Goal: Task Accomplishment & Management: Manage account settings

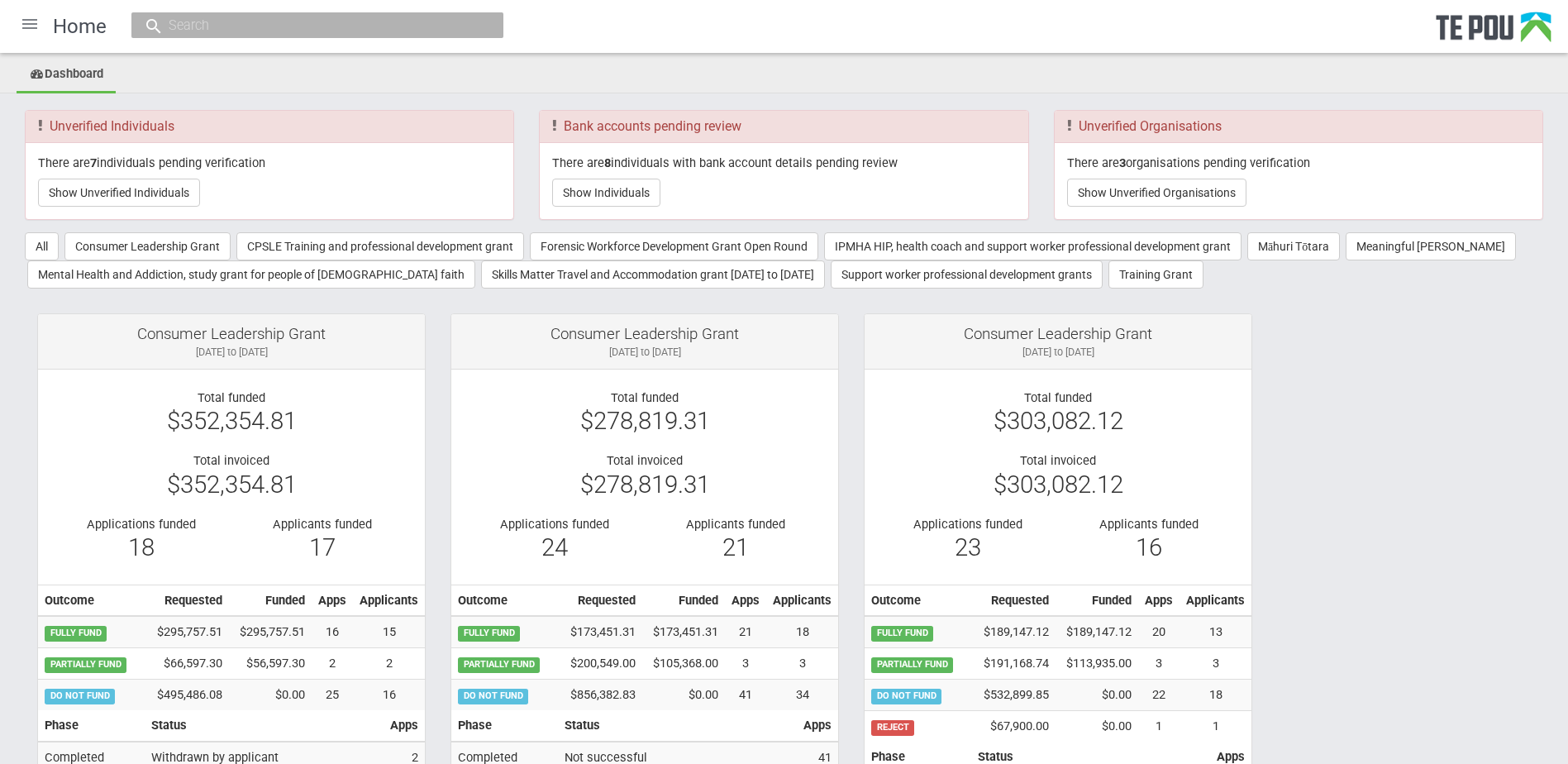
click at [34, 20] on div at bounding box center [30, 24] width 40 height 40
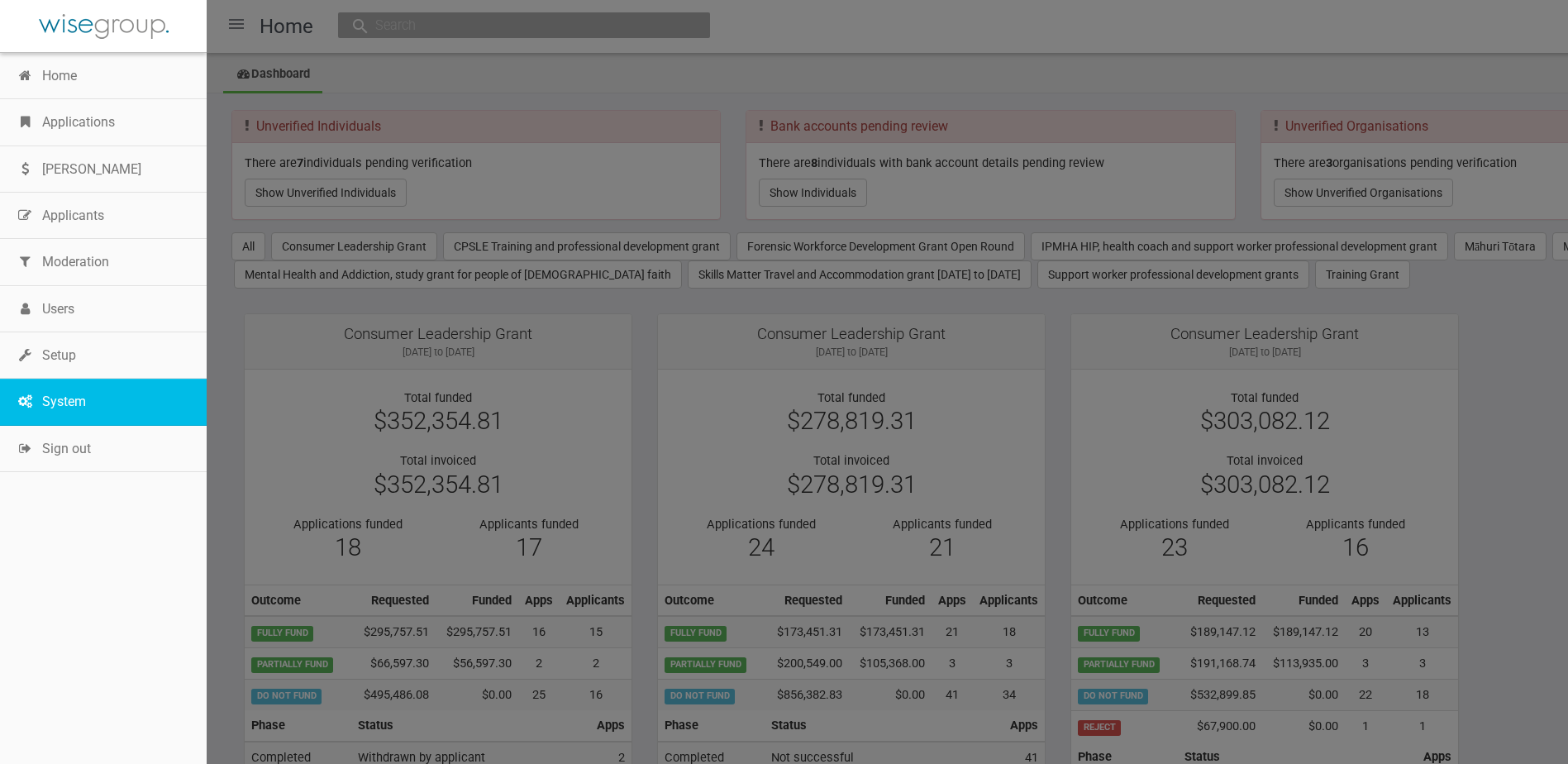
click at [79, 391] on link "System" at bounding box center [103, 402] width 206 height 46
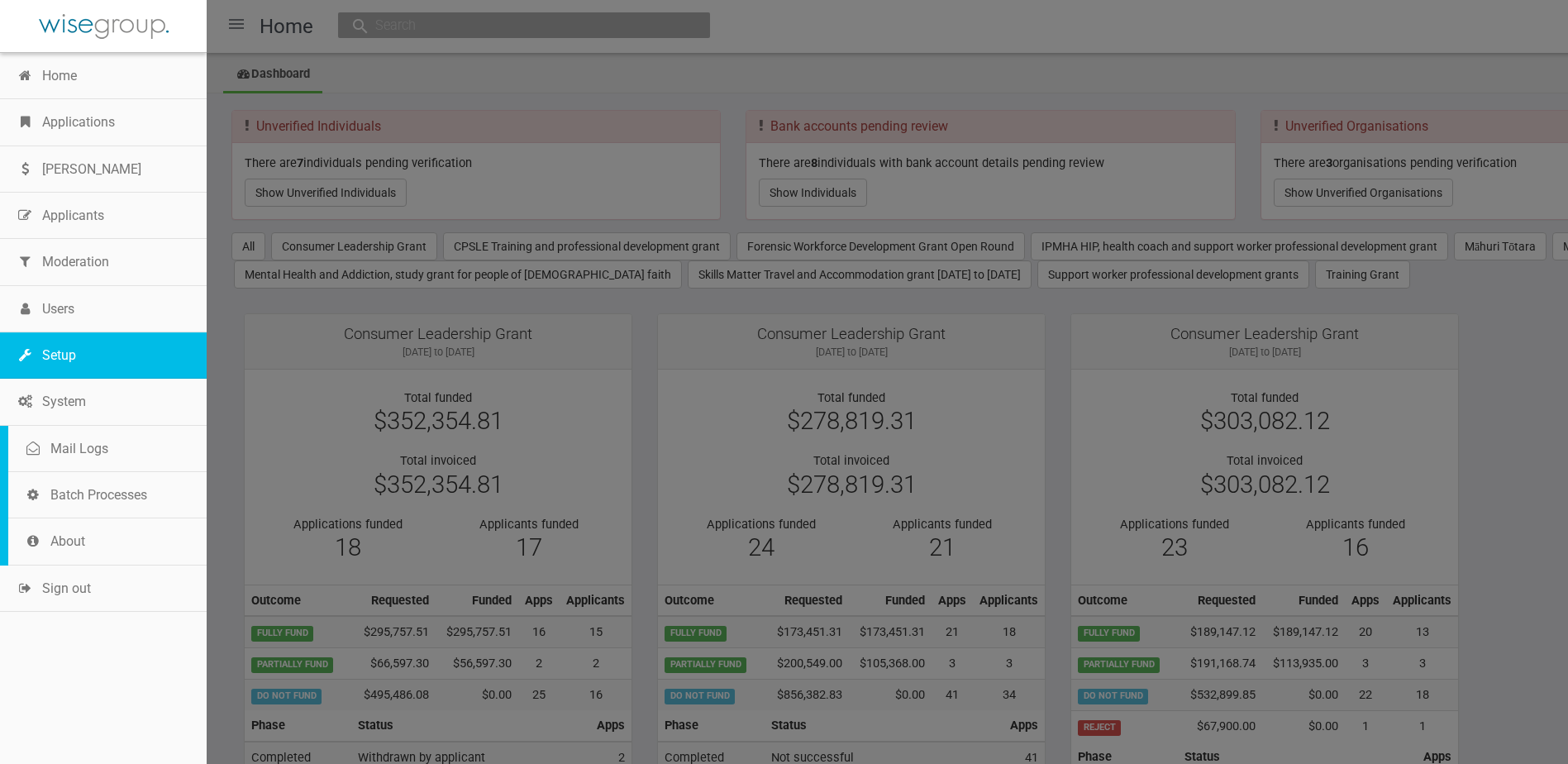
click at [87, 368] on link "Setup" at bounding box center [103, 356] width 206 height 46
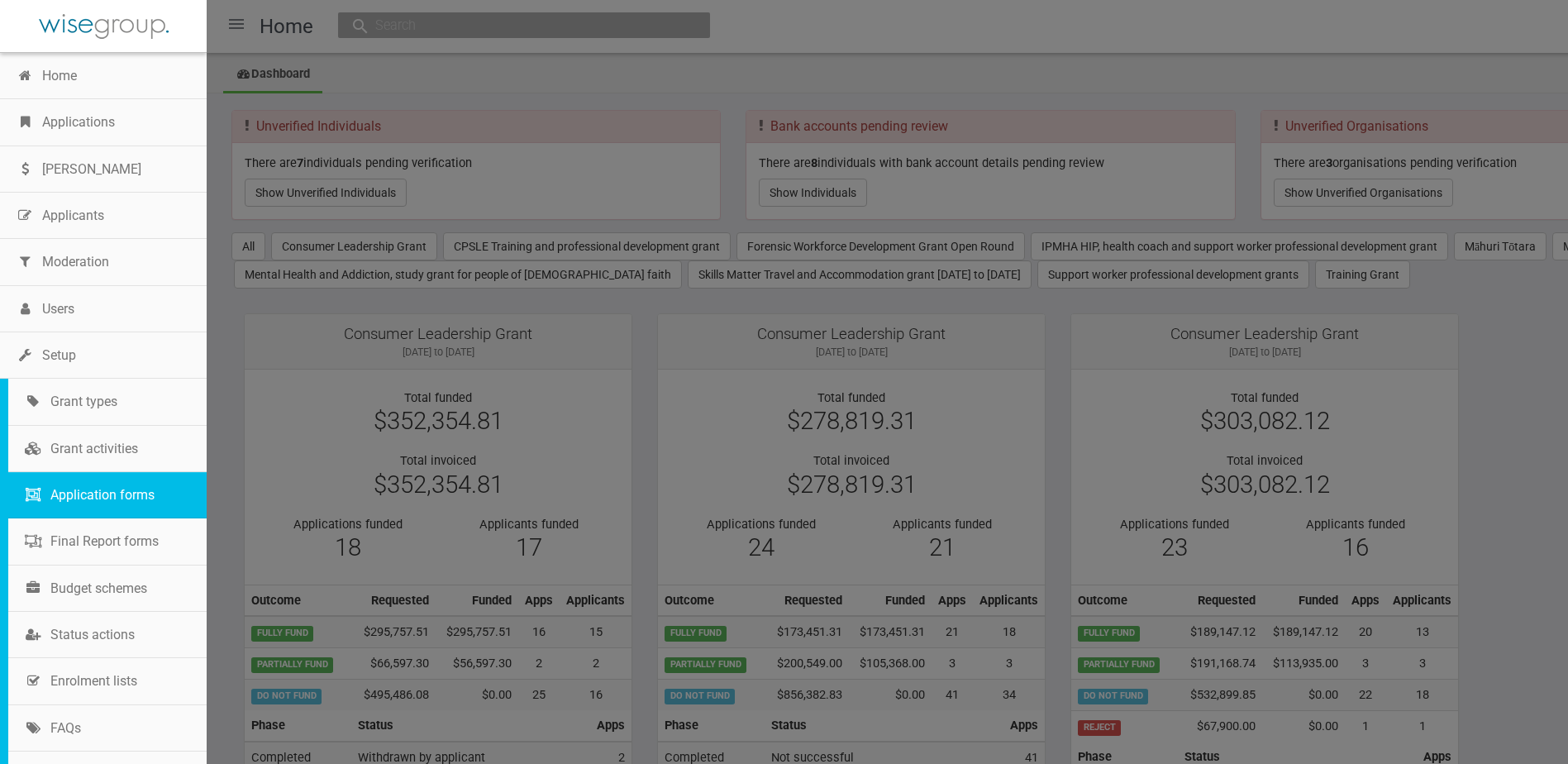
click at [123, 496] on link "Application forms" at bounding box center [107, 495] width 199 height 46
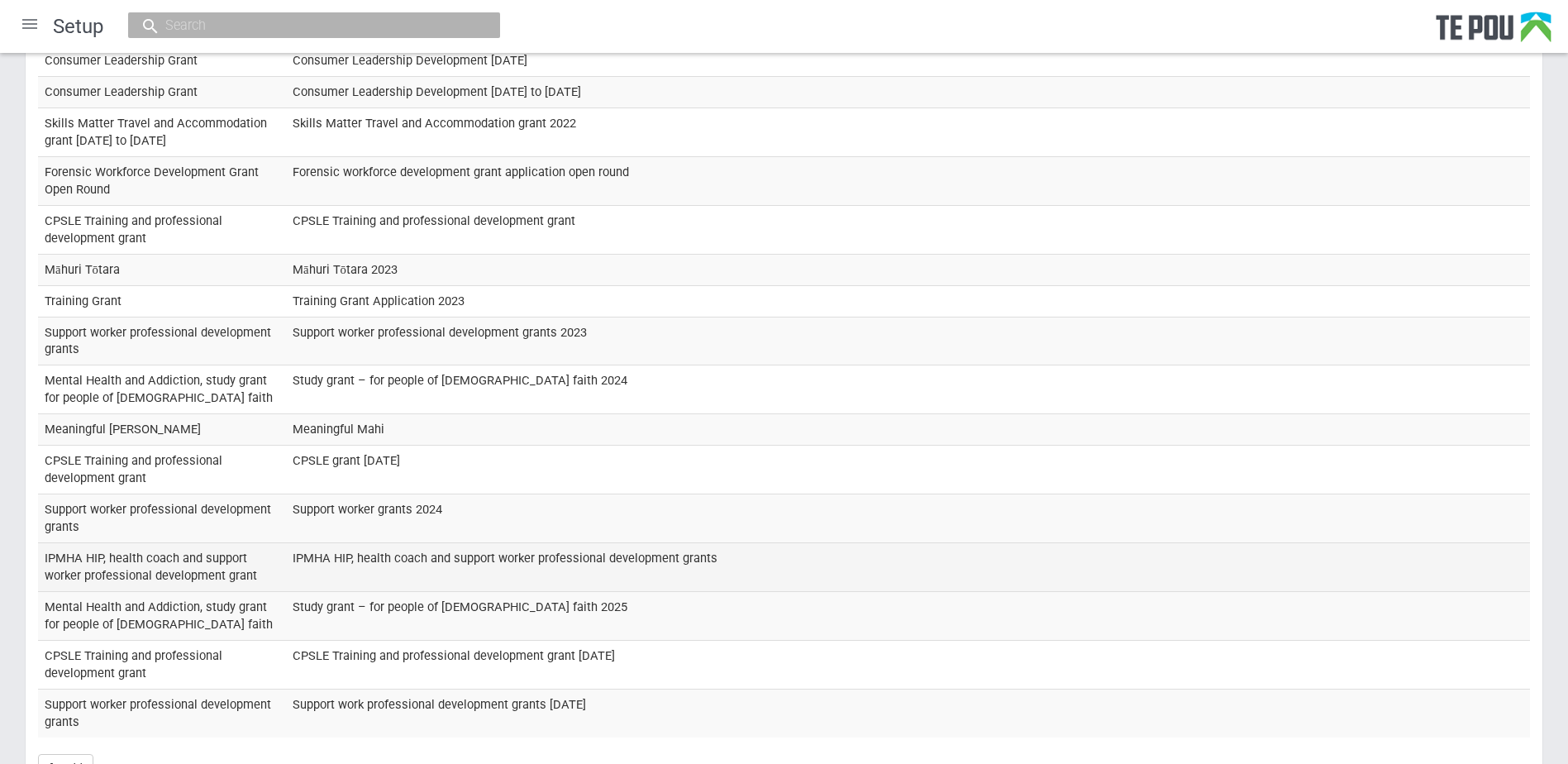
scroll to position [844, 0]
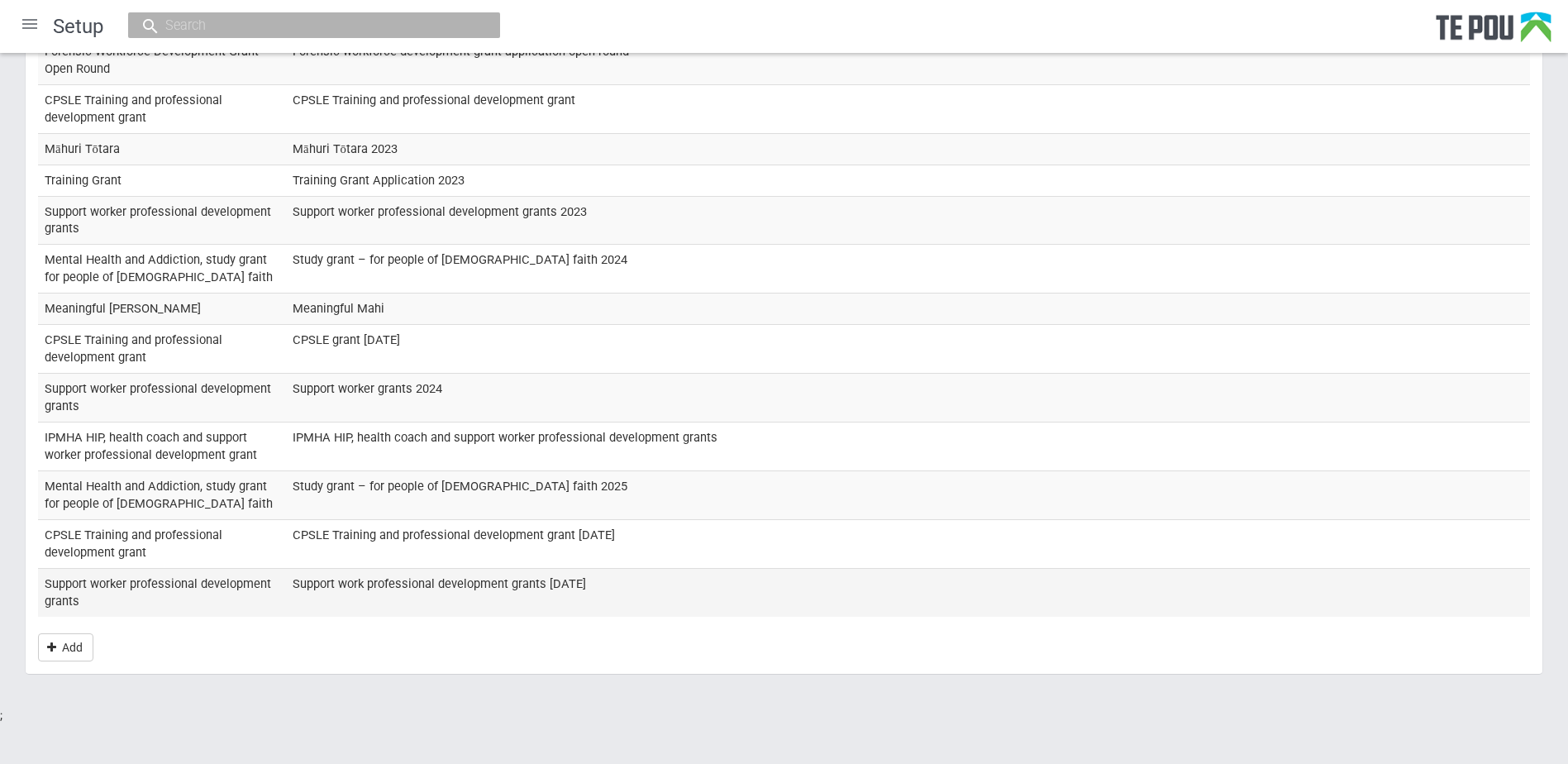
click at [251, 594] on td "Support worker professional development grants" at bounding box center [162, 592] width 248 height 48
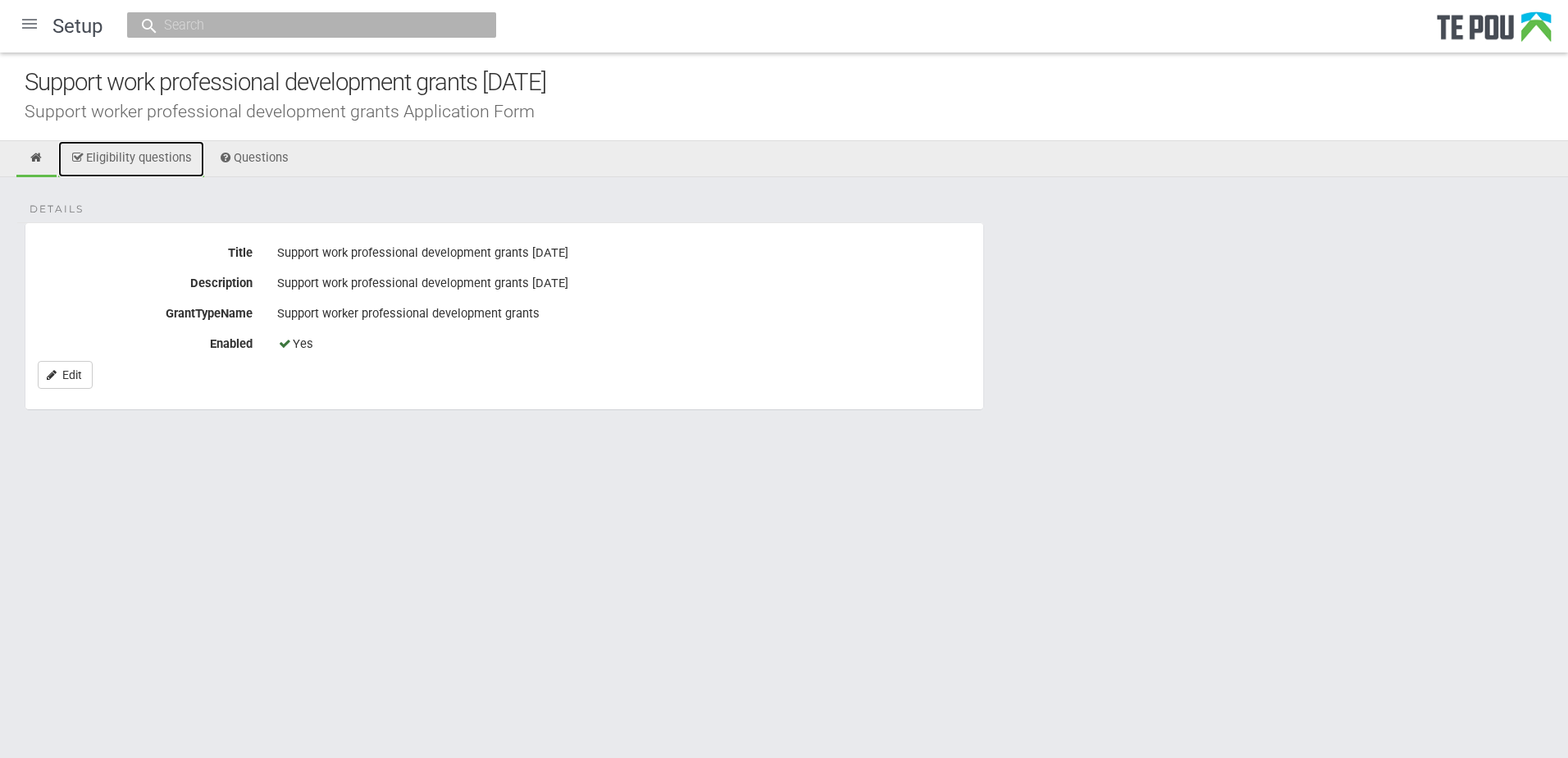
click at [159, 161] on link "Eligibility questions" at bounding box center [131, 159] width 146 height 36
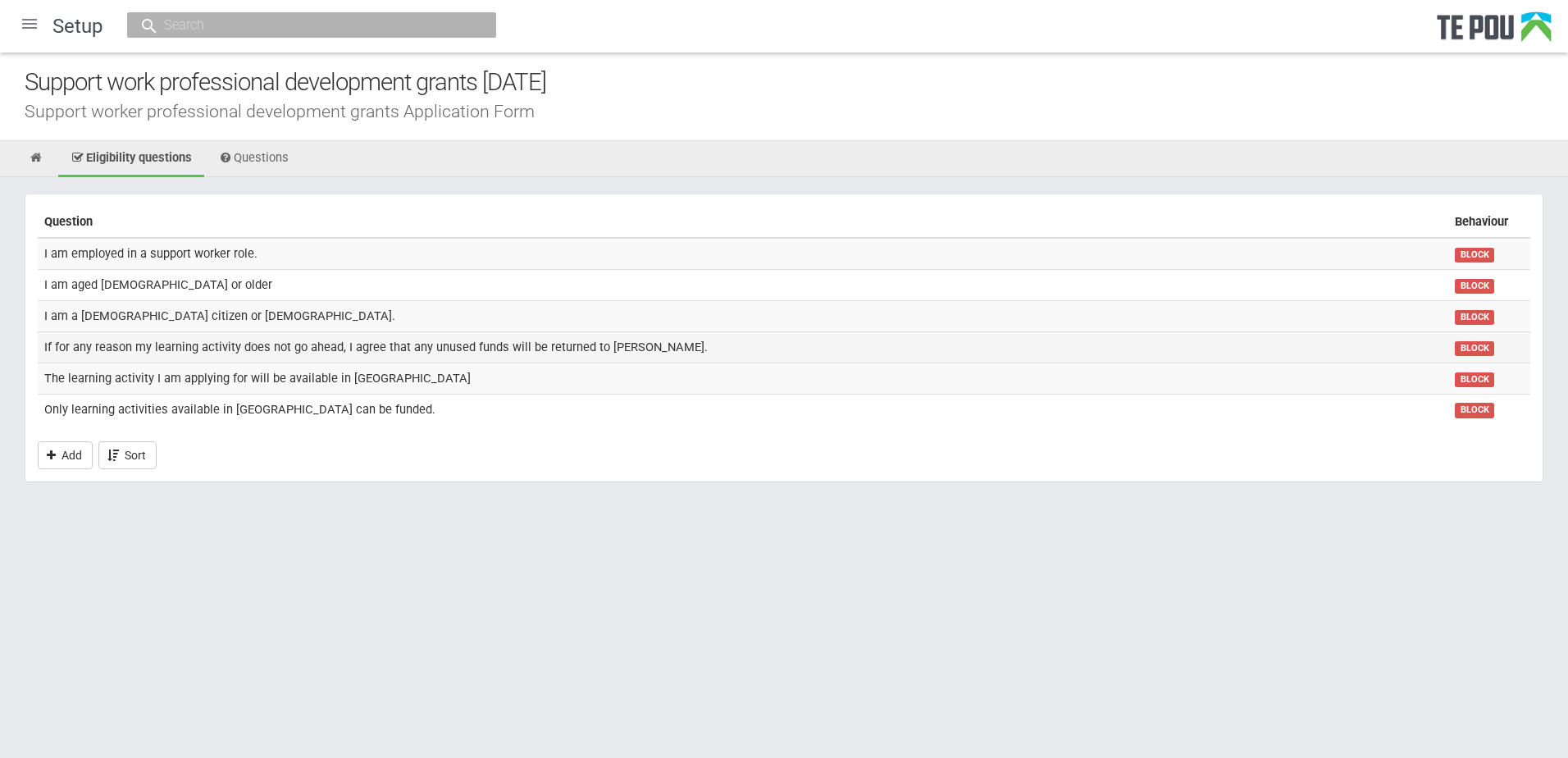
click at [365, 348] on td "If for any reason my learning activity does not go ahead, I agree that any unus…" at bounding box center [743, 347] width 1411 height 31
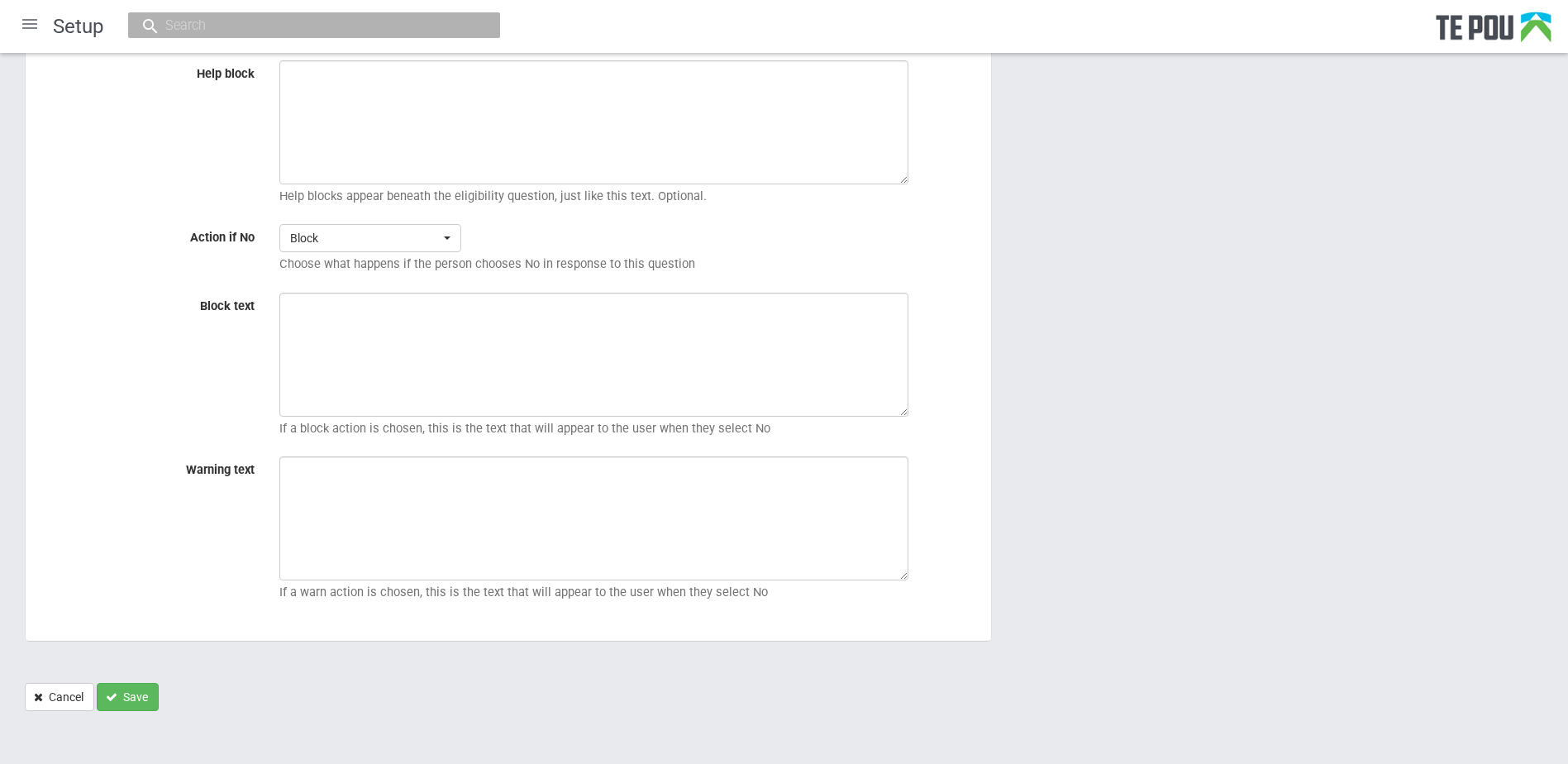
scroll to position [322, 0]
click at [72, 695] on link "Cancel" at bounding box center [59, 692] width 69 height 28
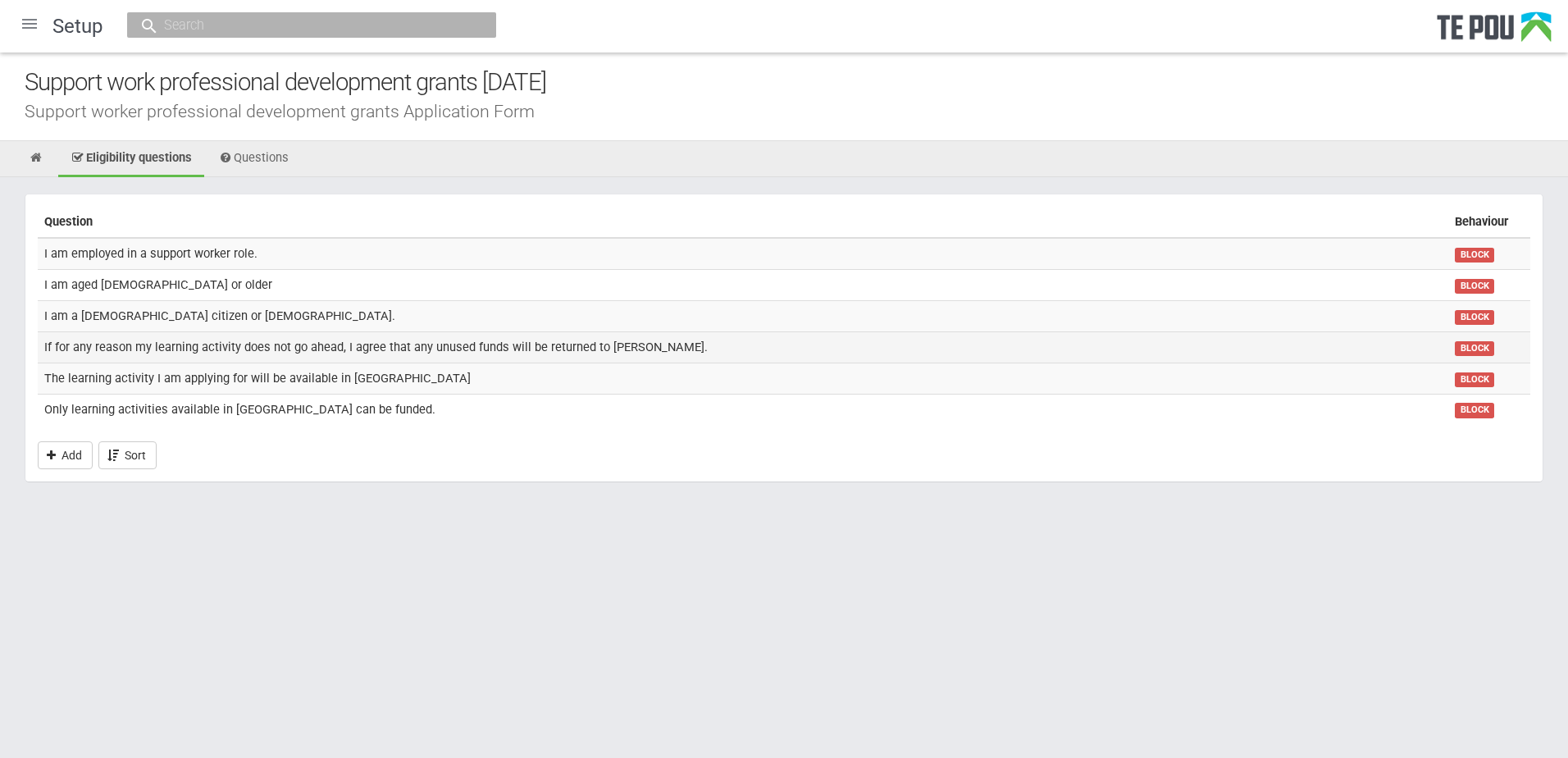
click at [301, 343] on td "If for any reason my learning activity does not go ahead, I agree that any unus…" at bounding box center [743, 347] width 1411 height 31
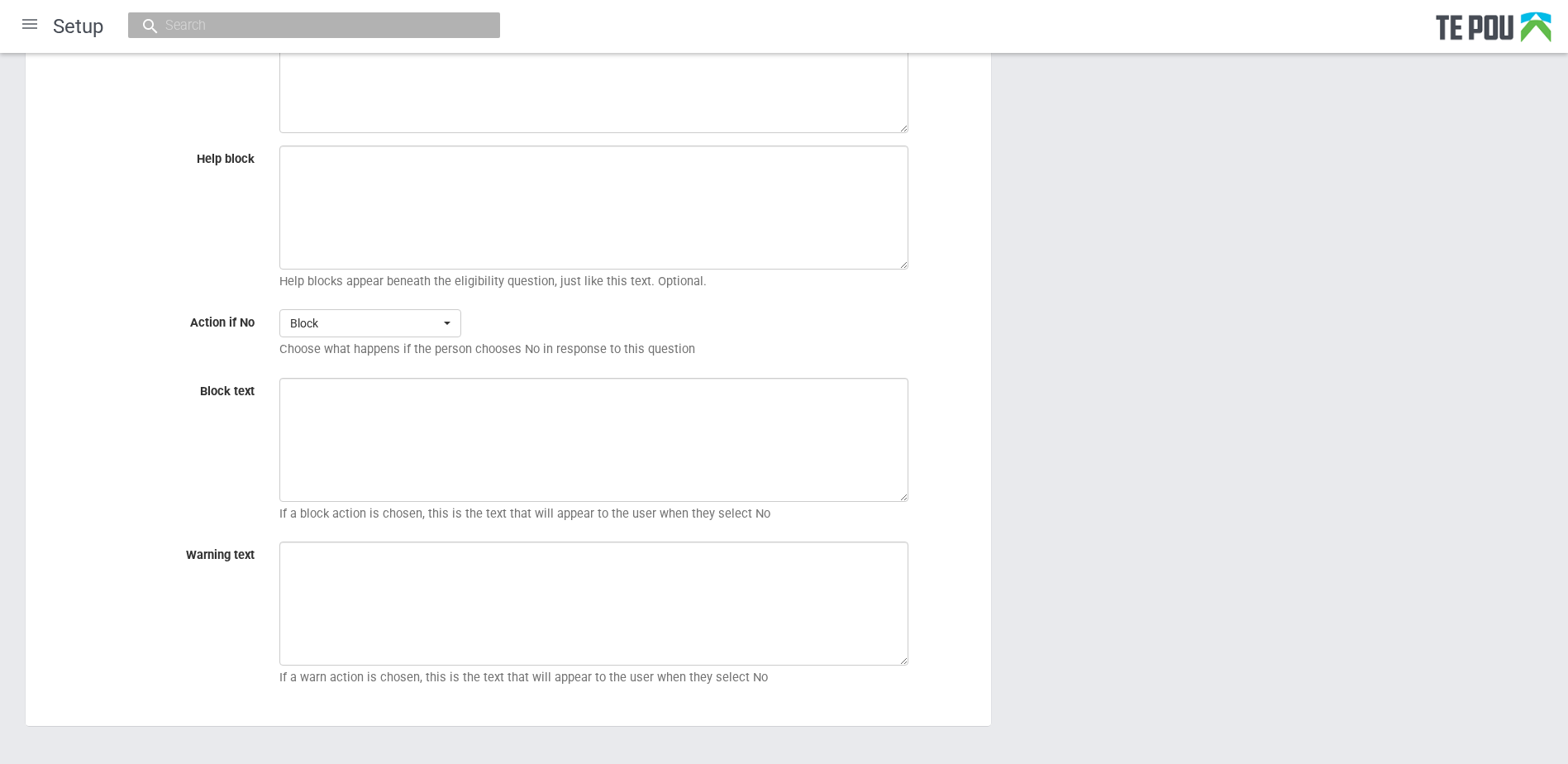
scroll to position [322, 0]
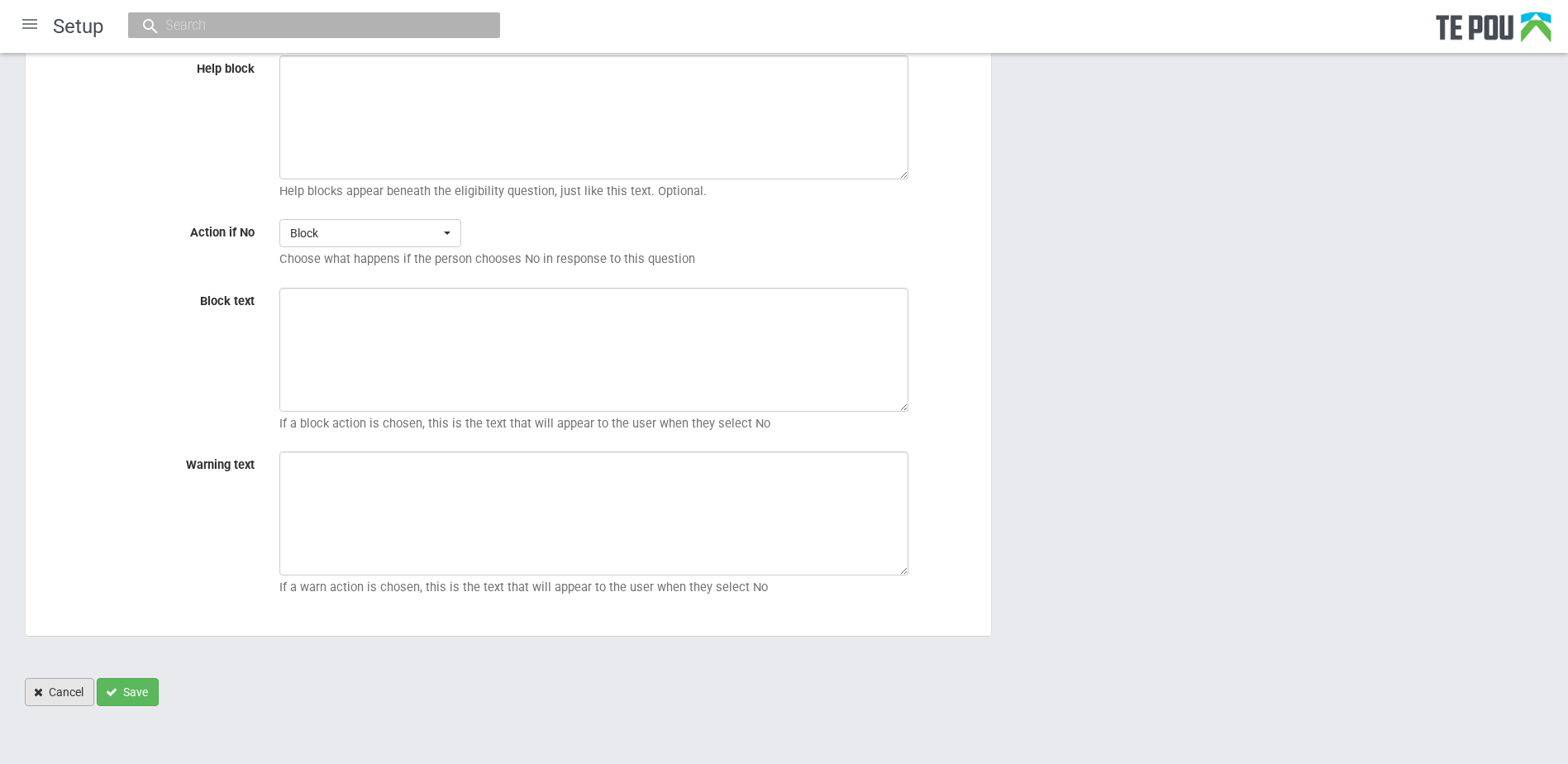
click at [69, 691] on link "Cancel" at bounding box center [59, 692] width 69 height 28
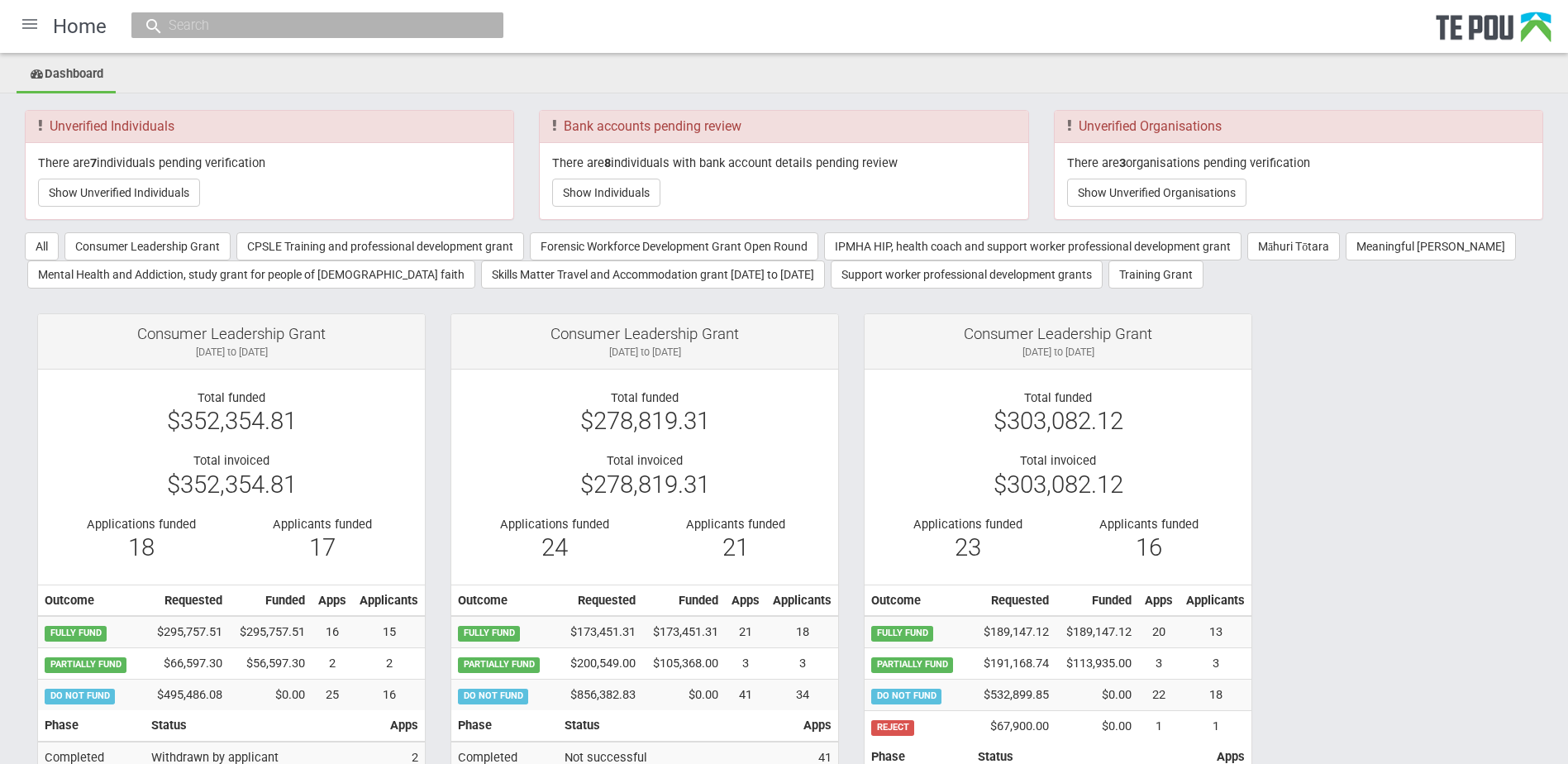
click at [29, 20] on div at bounding box center [30, 24] width 40 height 40
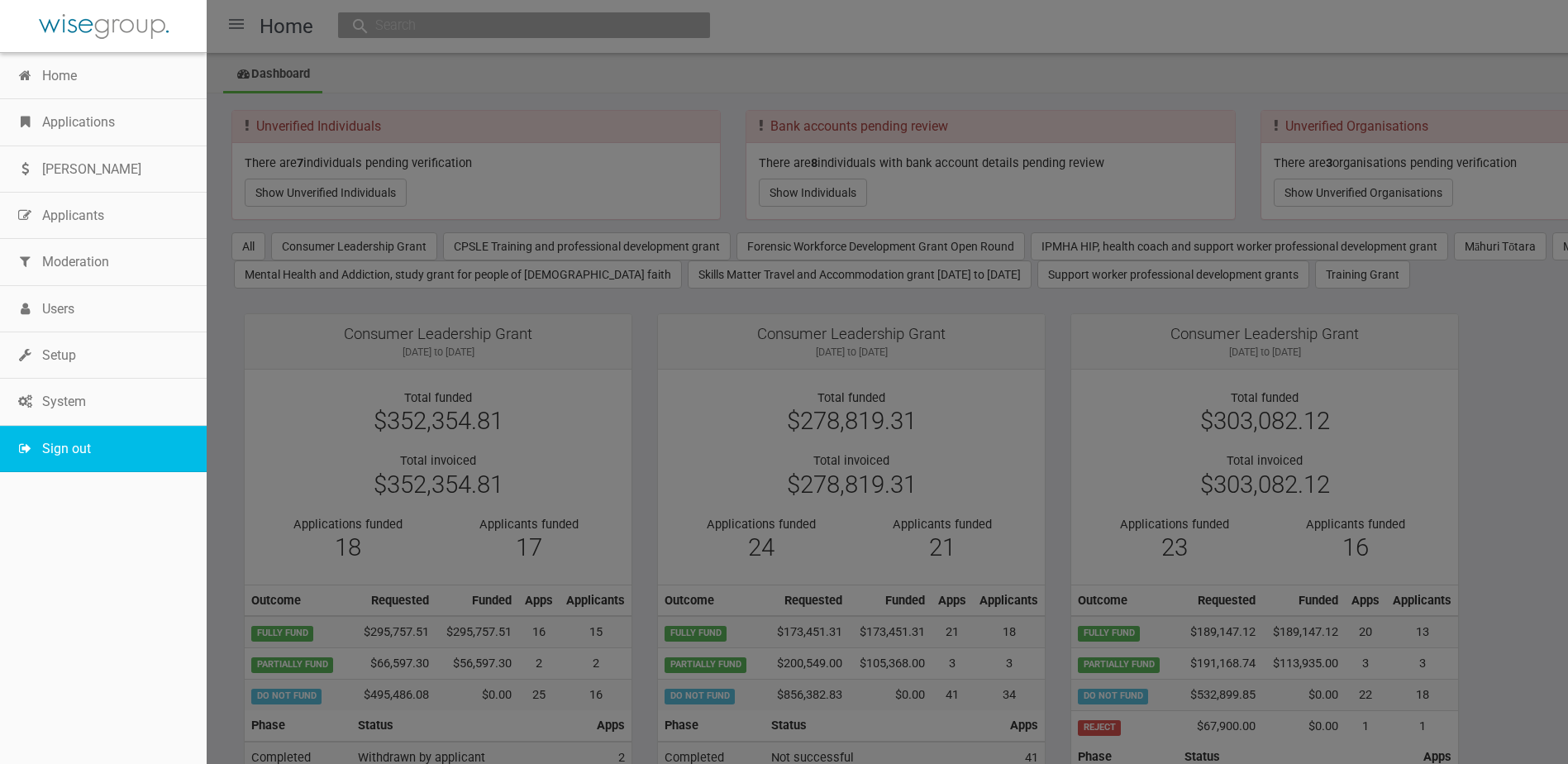
click at [49, 456] on link "Sign out" at bounding box center [103, 449] width 206 height 46
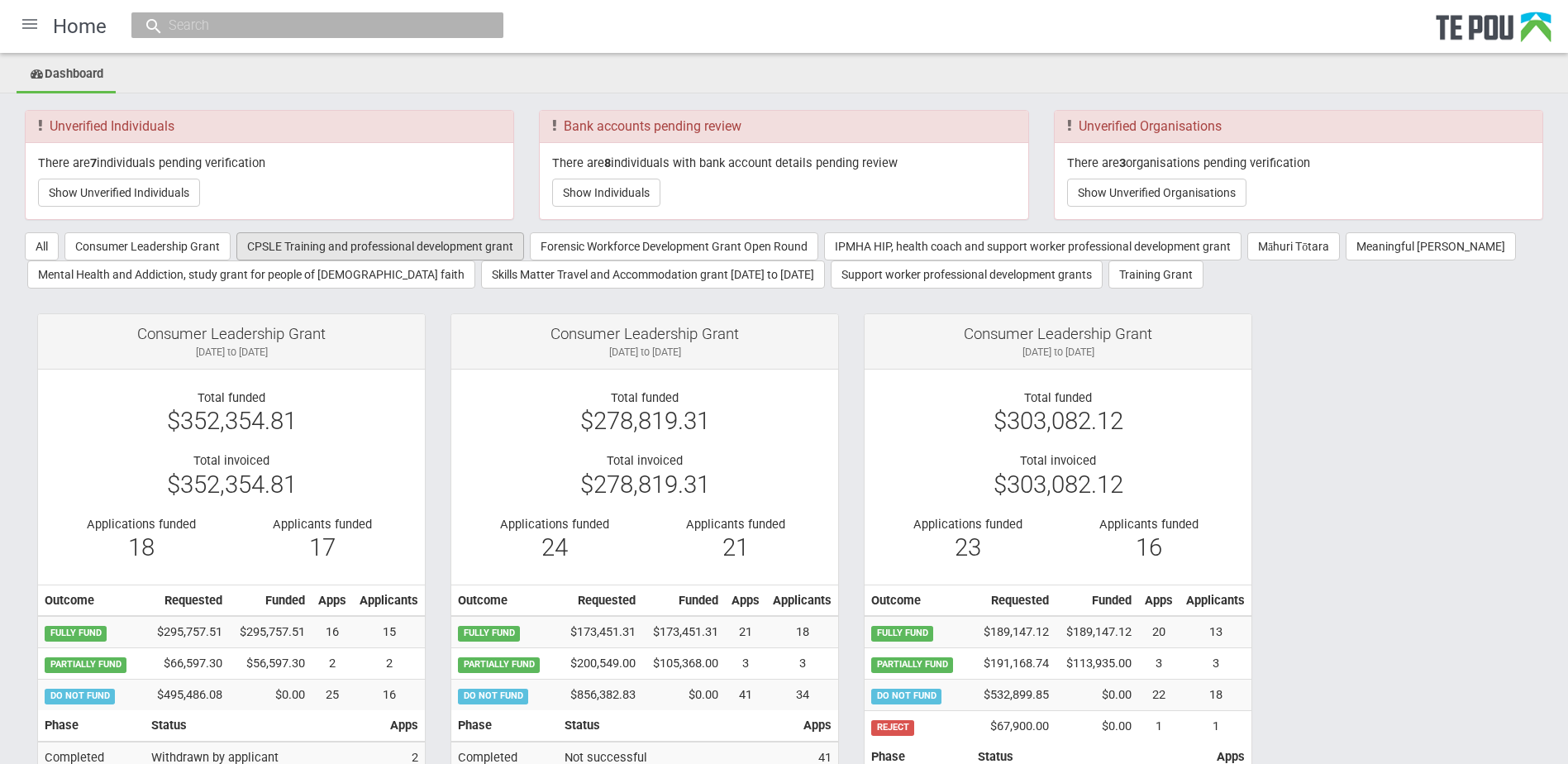
click at [335, 234] on button "CPSLE Training and professional development grant" at bounding box center [380, 246] width 288 height 28
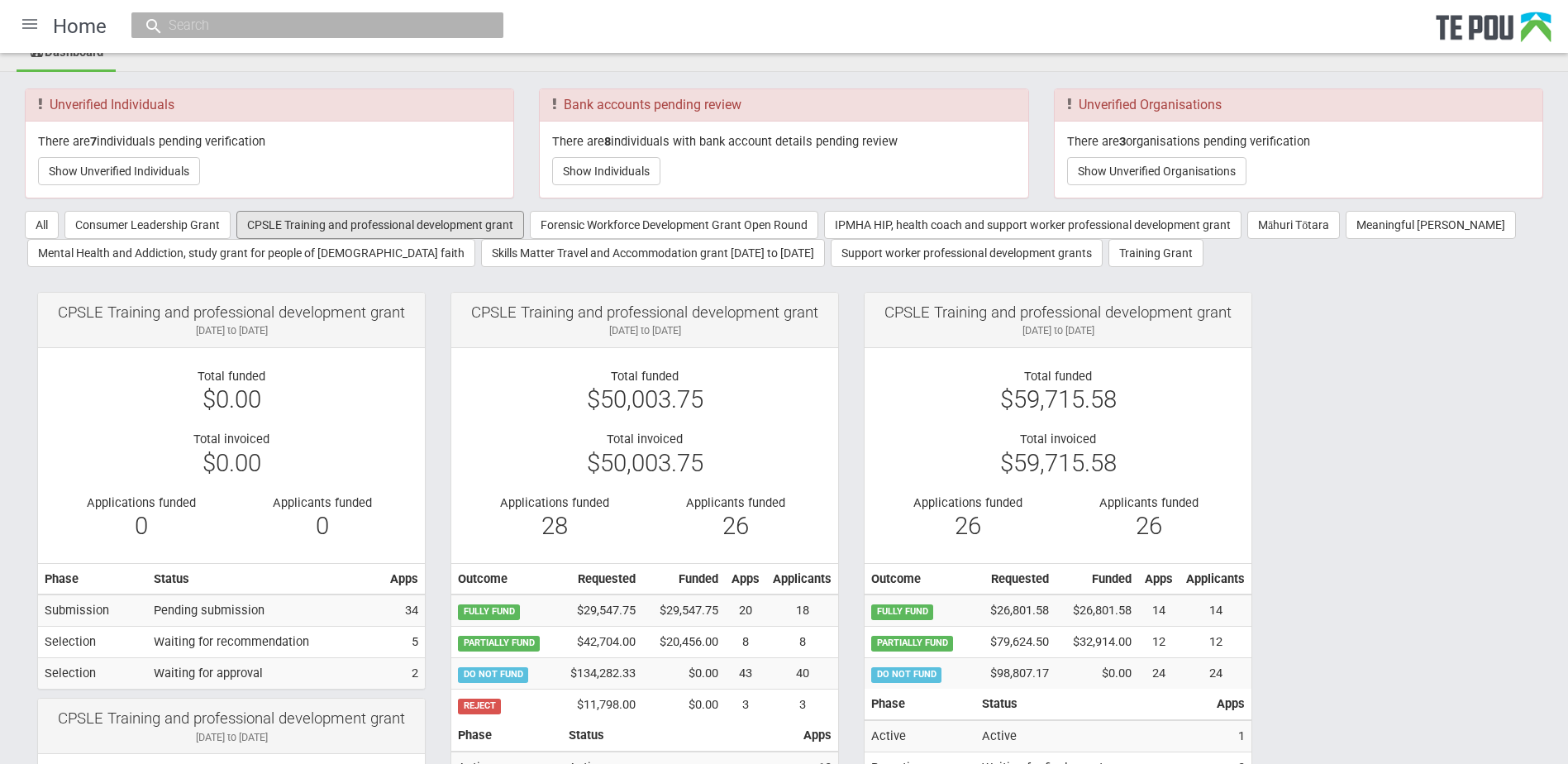
scroll to position [83, 0]
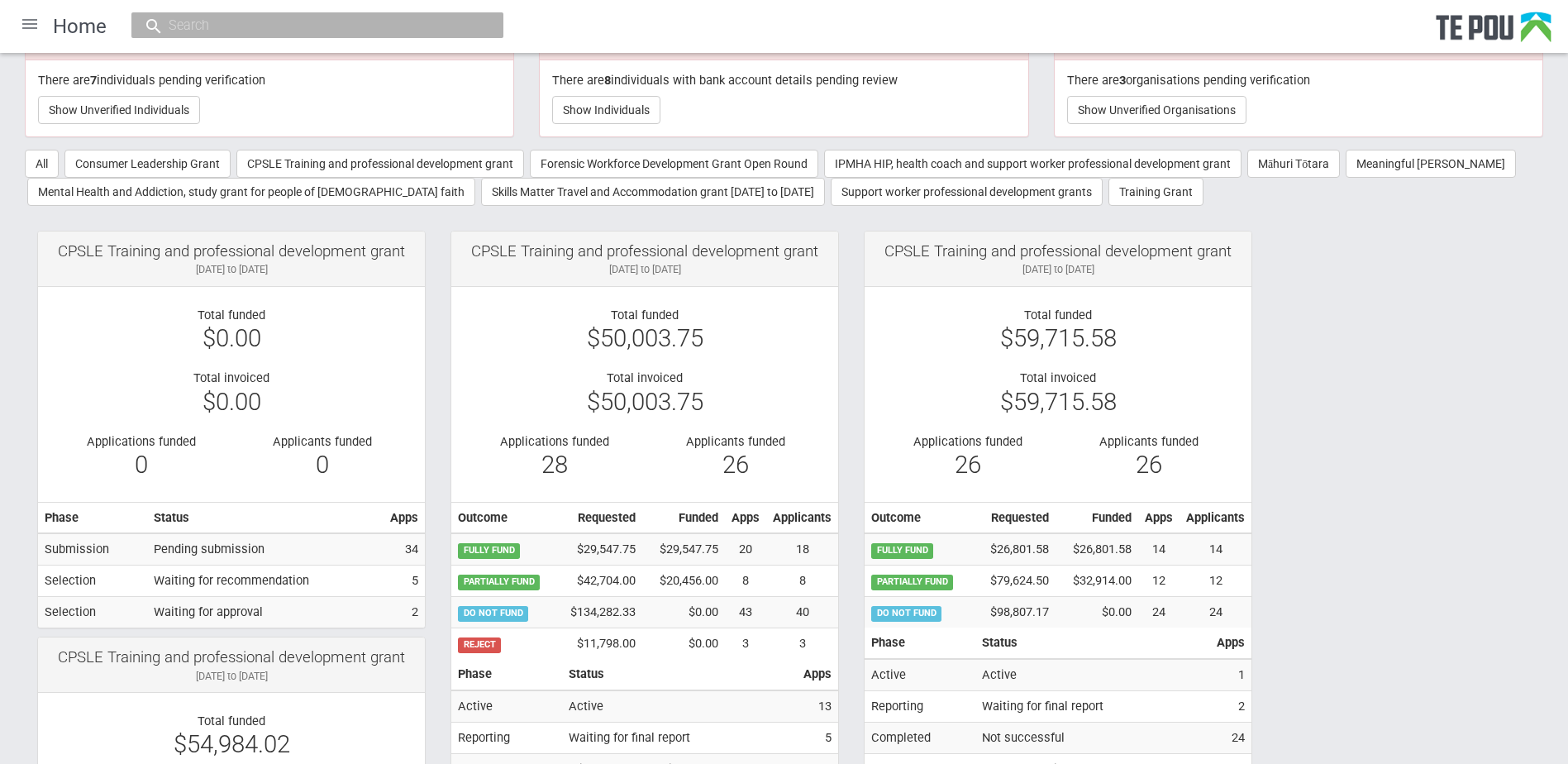
click at [239, 32] on input "text" at bounding box center [308, 25] width 291 height 17
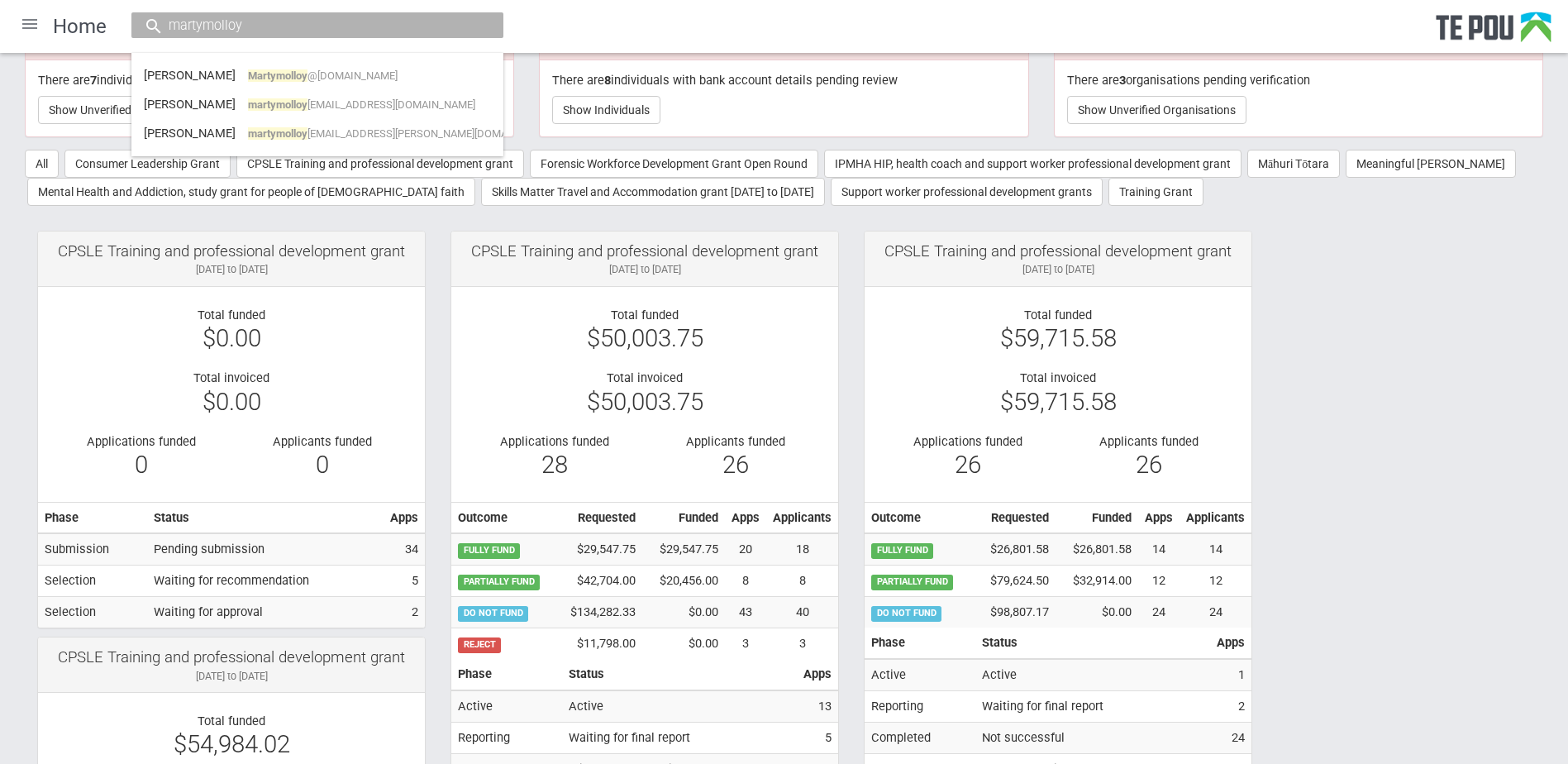
type input "martymolloy"
click at [570, 29] on div "Home martymolloy Martin Molloy Martymolloy @gmail.com Marty Molloy martymolloy …" at bounding box center [784, 26] width 1568 height 53
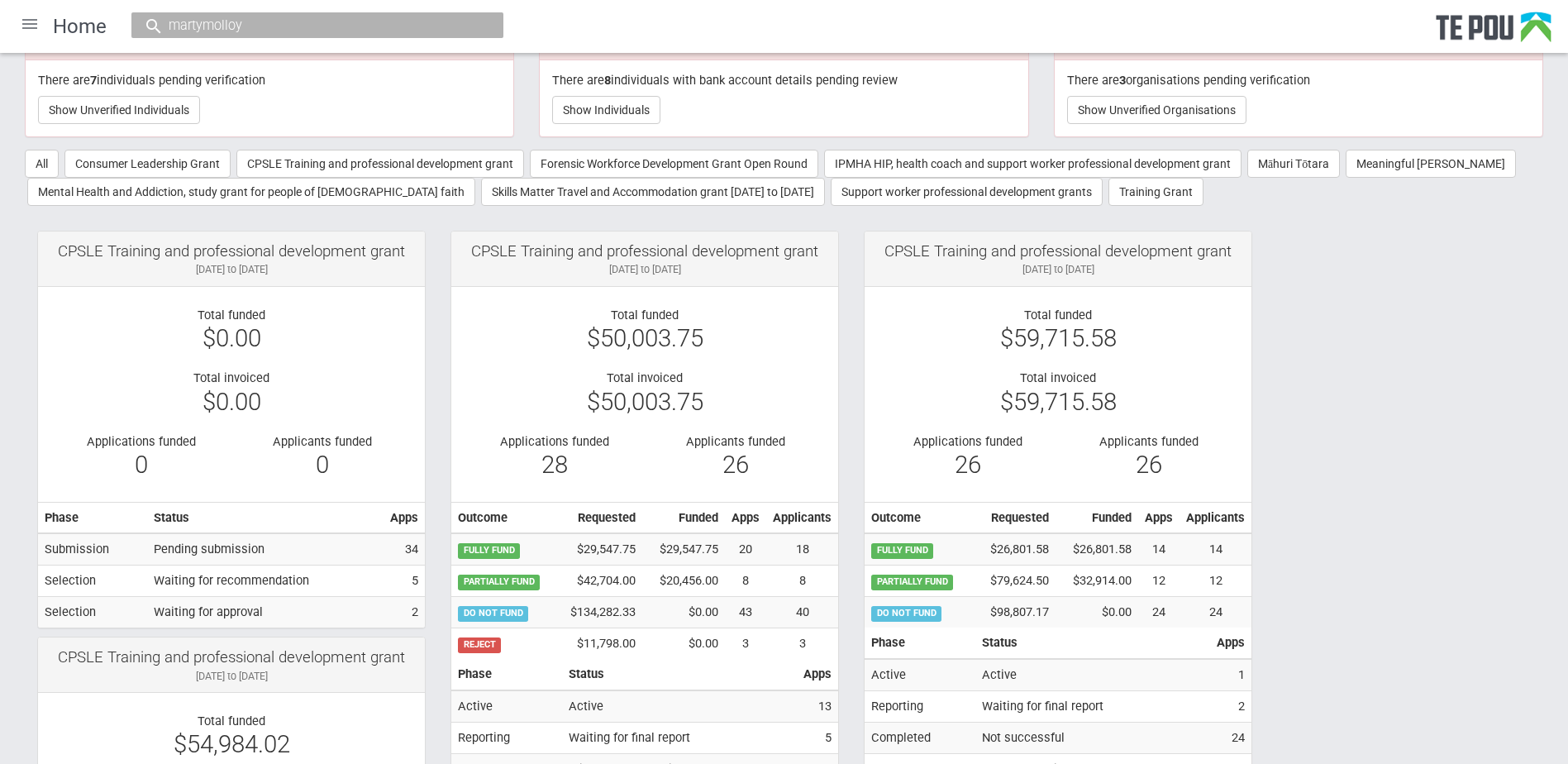
click at [29, 20] on div at bounding box center [30, 24] width 40 height 40
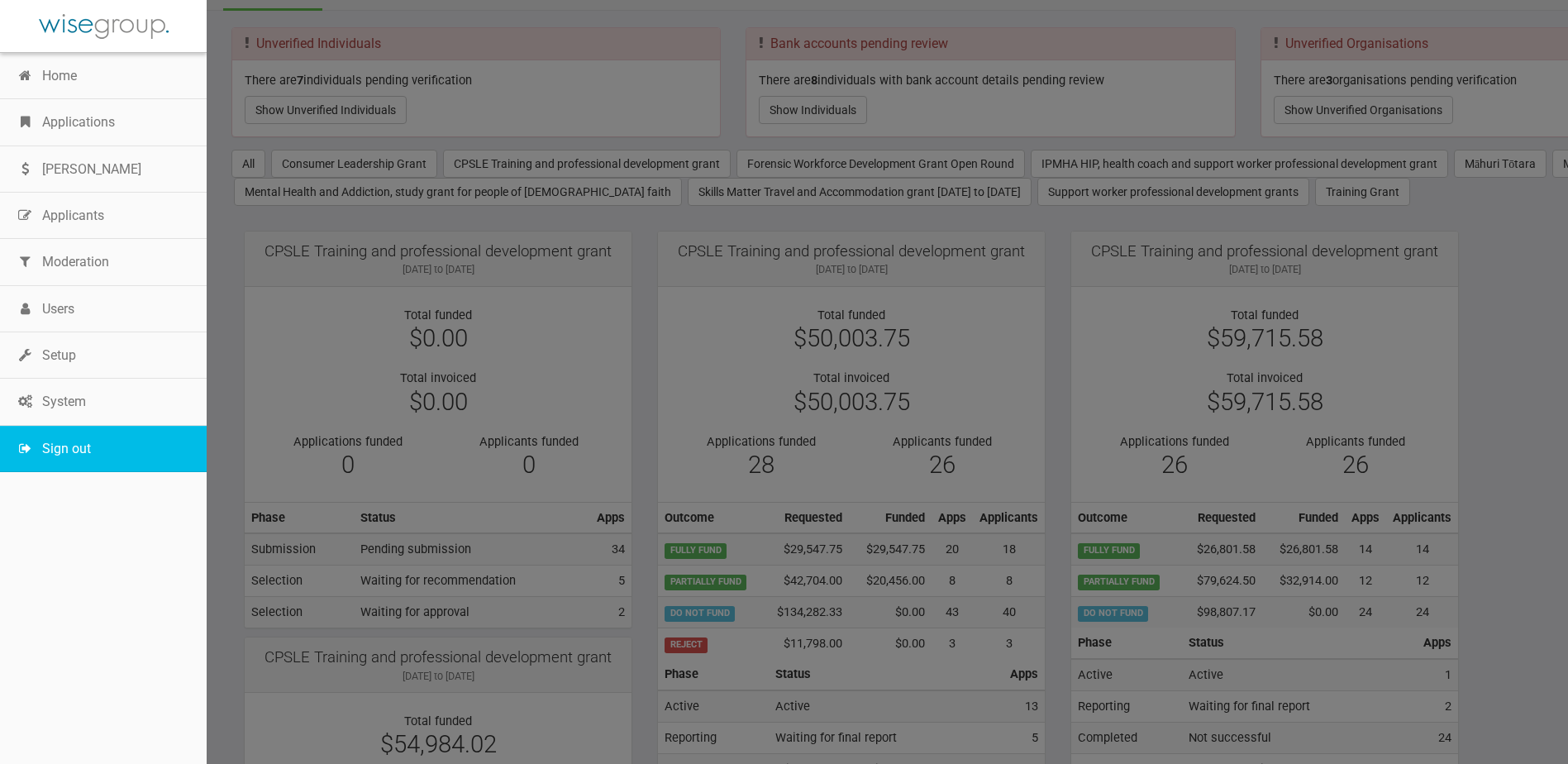
click at [69, 435] on link "Sign out" at bounding box center [103, 449] width 206 height 46
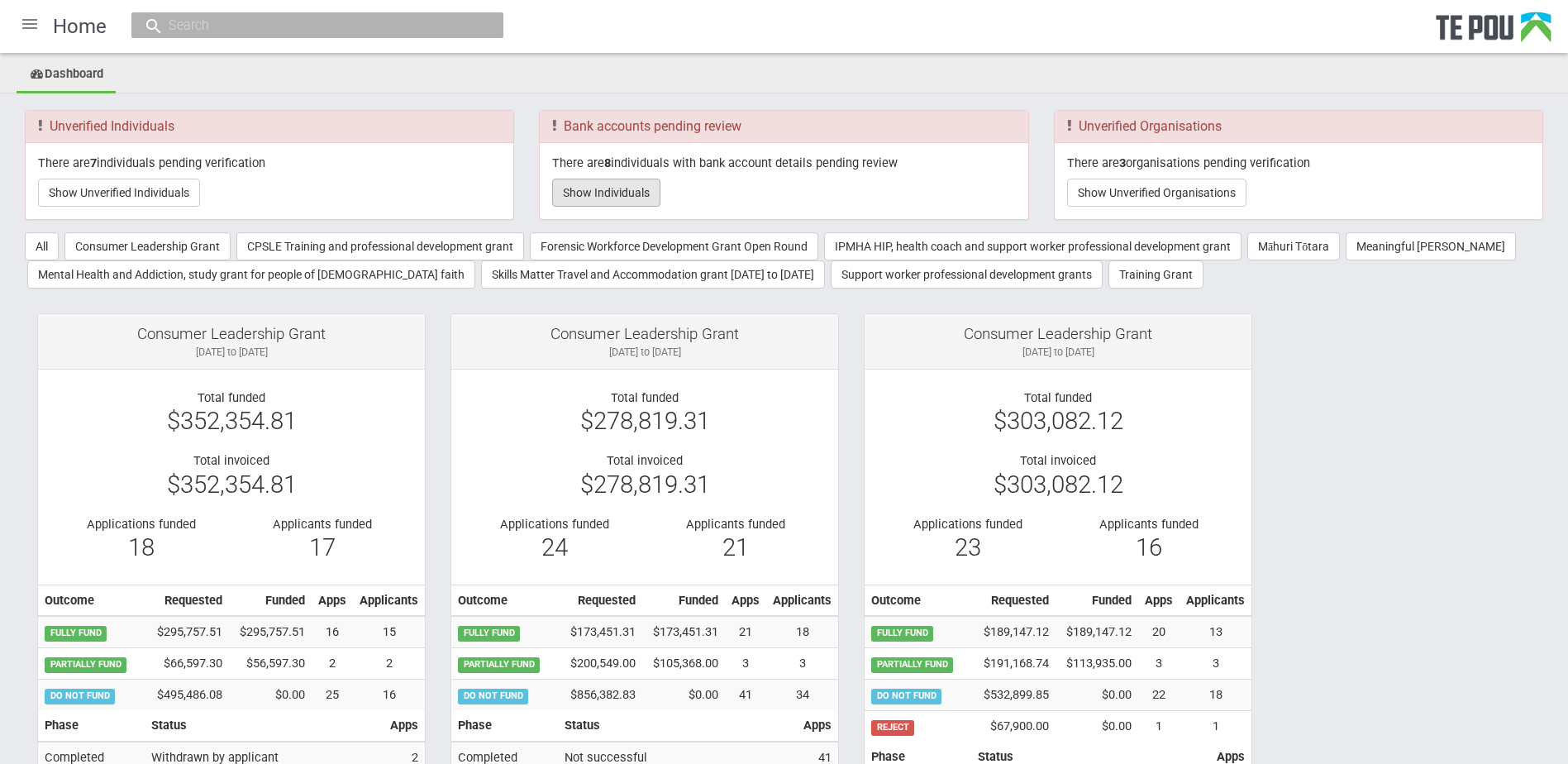
click at [633, 201] on button "Show Individuals" at bounding box center [606, 192] width 108 height 28
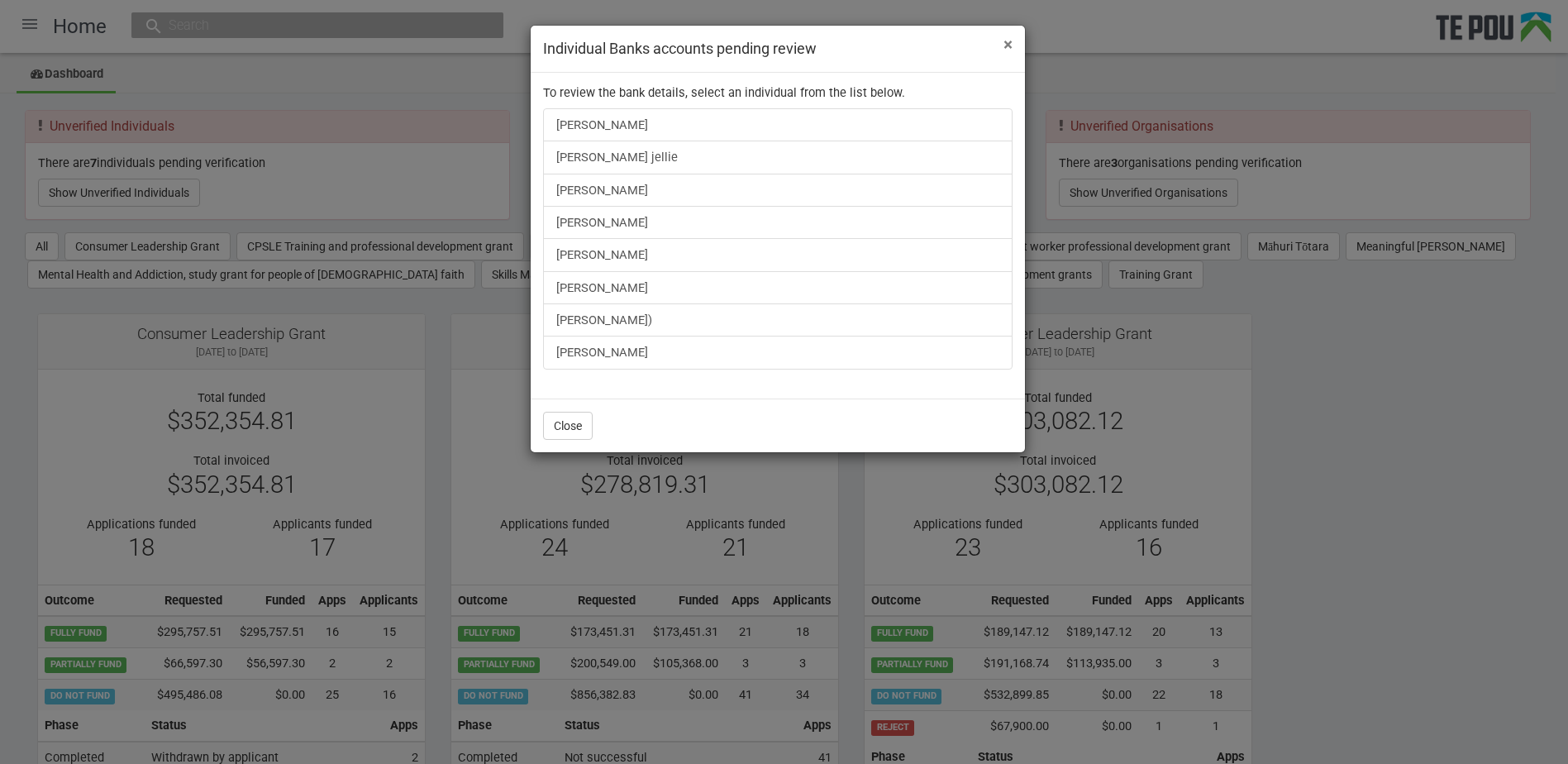
click at [1006, 49] on span "×" at bounding box center [1007, 44] width 9 height 20
